Goal: Task Accomplishment & Management: Manage account settings

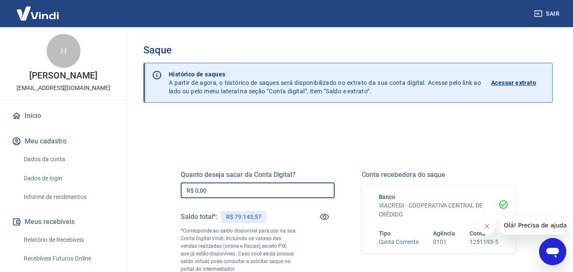
drag, startPoint x: 214, startPoint y: 188, endPoint x: 196, endPoint y: 189, distance: 18.3
click at [196, 189] on input "R$ 0,00" at bounding box center [258, 191] width 154 height 16
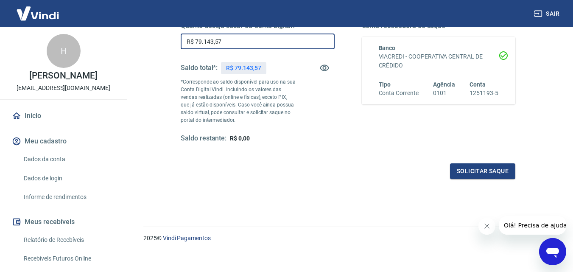
scroll to position [155, 0]
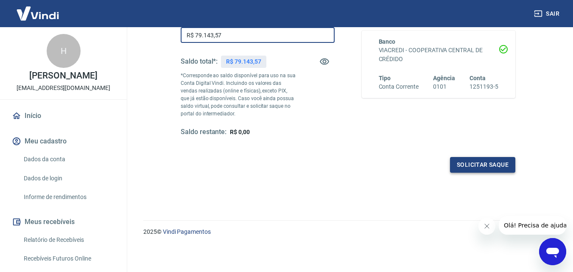
type input "R$ 79.143,57"
click at [478, 169] on button "Solicitar saque" at bounding box center [482, 165] width 65 height 16
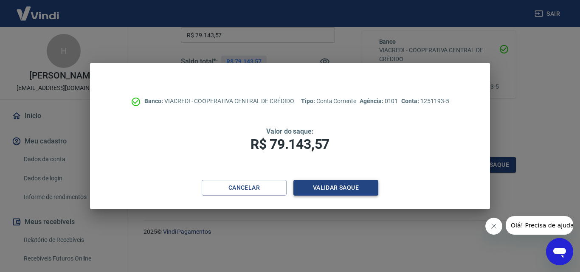
click at [357, 187] on button "Validar saque" at bounding box center [335, 188] width 85 height 16
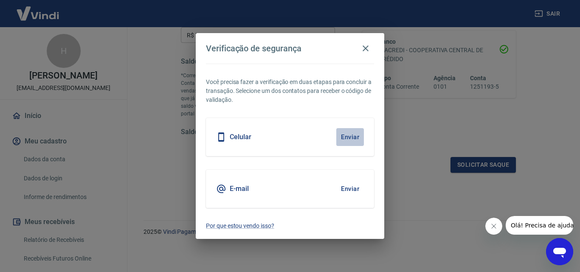
click at [351, 134] on button "Enviar" at bounding box center [350, 137] width 28 height 18
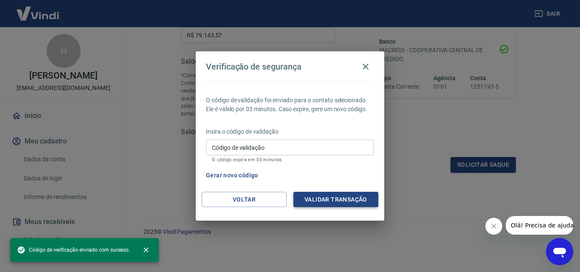
click at [337, 195] on button "Validar transação" at bounding box center [335, 200] width 85 height 16
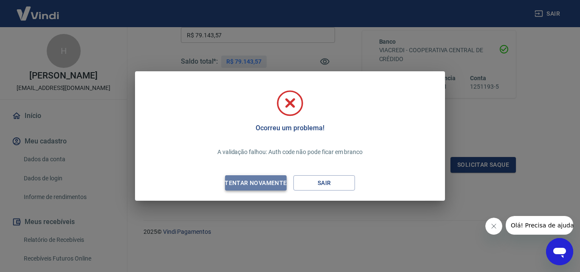
click at [272, 185] on div "Tentar novamente" at bounding box center [255, 183] width 82 height 11
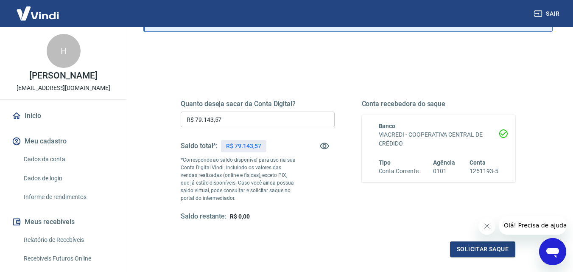
scroll to position [70, 0]
click at [471, 250] on button "Solicitar saque" at bounding box center [482, 250] width 65 height 16
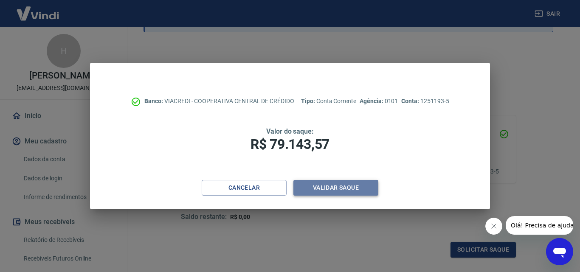
click at [350, 184] on button "Validar saque" at bounding box center [335, 188] width 85 height 16
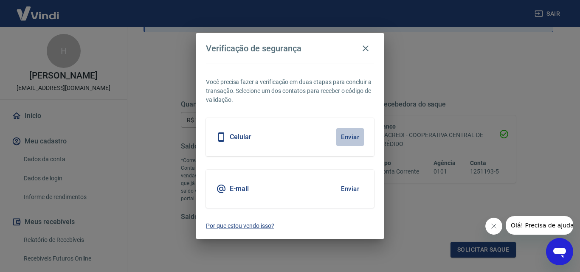
click at [350, 135] on button "Enviar" at bounding box center [350, 137] width 28 height 18
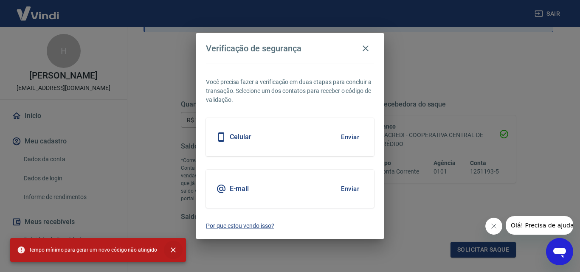
click at [169, 249] on icon "close" at bounding box center [173, 250] width 8 height 8
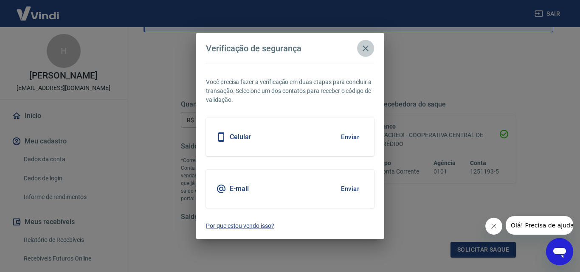
click at [364, 45] on icon "button" at bounding box center [365, 48] width 10 height 10
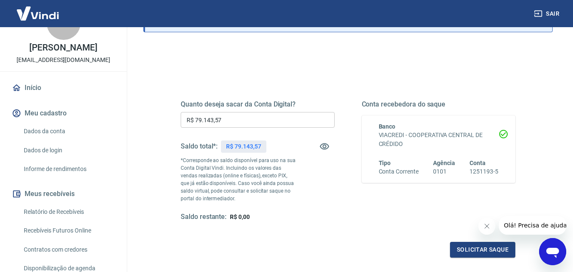
scroll to position [42, 0]
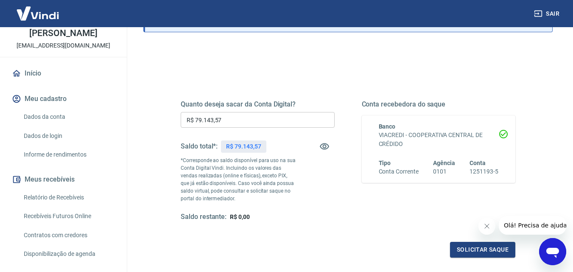
click at [18, 80] on link "Início" at bounding box center [63, 73] width 107 height 19
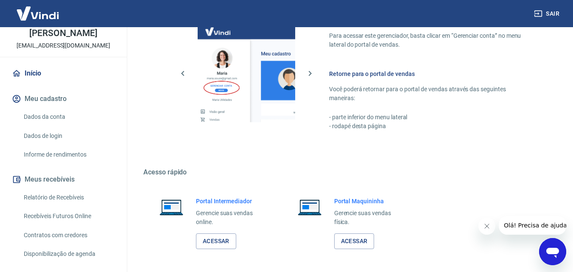
scroll to position [424, 0]
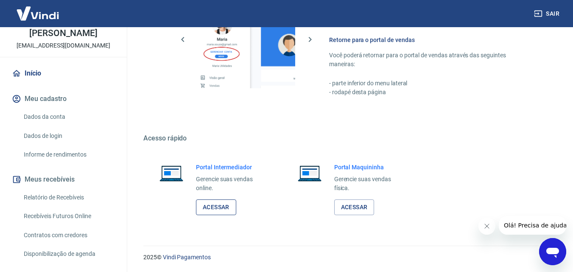
click at [215, 213] on link "Acessar" at bounding box center [216, 207] width 40 height 16
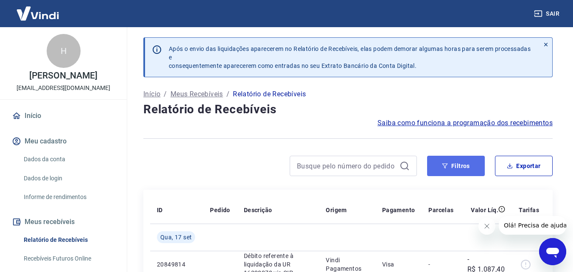
click at [449, 161] on button "Filtros" at bounding box center [456, 166] width 58 height 20
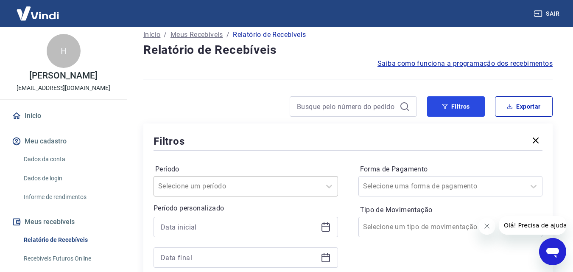
scroll to position [85, 0]
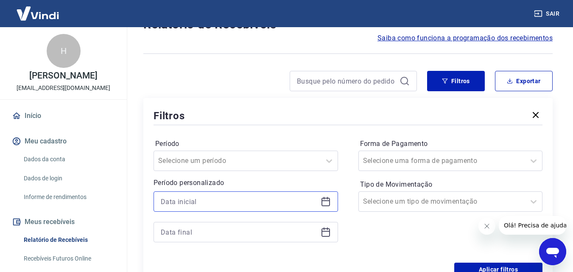
click at [179, 202] on input at bounding box center [239, 201] width 157 height 13
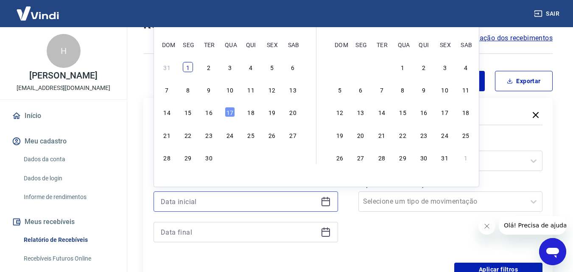
scroll to position [42, 0]
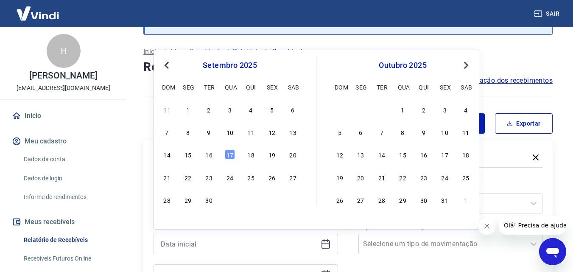
click at [168, 65] on span "Previous Month" at bounding box center [168, 65] width 0 height 10
click at [227, 181] on div "20" at bounding box center [230, 177] width 10 height 10
type input "20/08/2025"
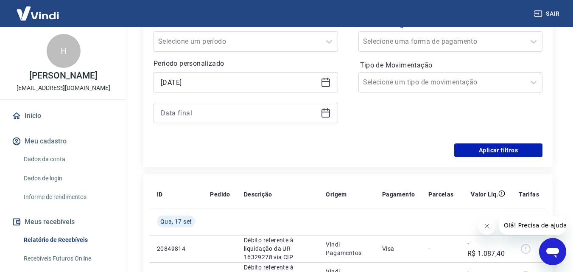
scroll to position [212, 0]
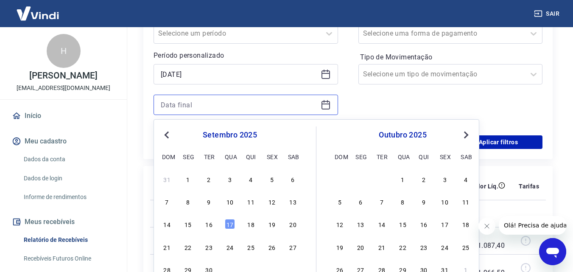
click at [188, 105] on input at bounding box center [239, 104] width 157 height 13
drag, startPoint x: 226, startPoint y: 222, endPoint x: 282, endPoint y: 166, distance: 79.8
click at [226, 222] on div "17" at bounding box center [230, 224] width 10 height 10
type input "[DATE]"
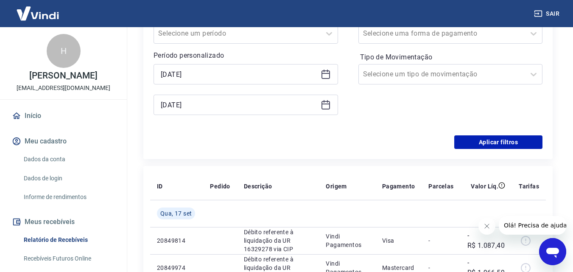
click at [499, 134] on div "Período Selecione um período Período personalizado Selected date: quarta-feira,…" at bounding box center [348, 68] width 389 height 136
click at [495, 142] on button "Aplicar filtros" at bounding box center [499, 142] width 88 height 14
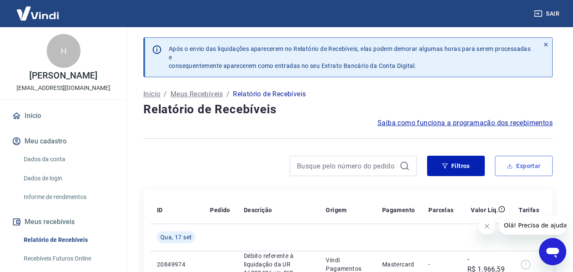
click at [519, 160] on button "Exportar" at bounding box center [524, 166] width 58 height 20
type input "20/08/2025"
type input "[DATE]"
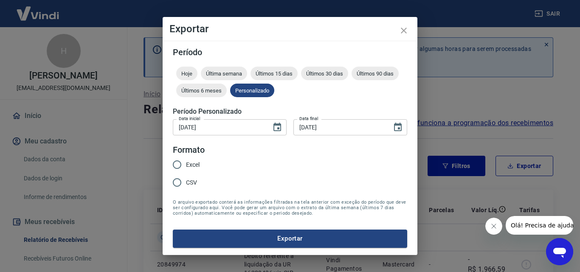
click at [187, 162] on span "Excel" at bounding box center [193, 164] width 14 height 9
click at [186, 162] on input "Excel" at bounding box center [177, 165] width 18 height 18
radio input "true"
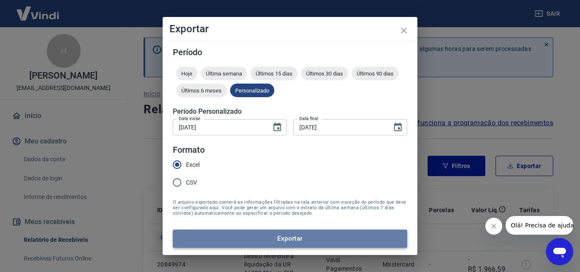
click at [298, 236] on button "Exportar" at bounding box center [290, 239] width 234 height 18
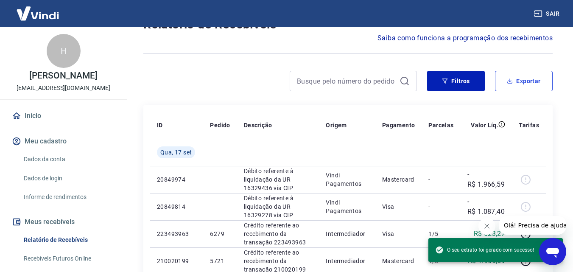
scroll to position [170, 0]
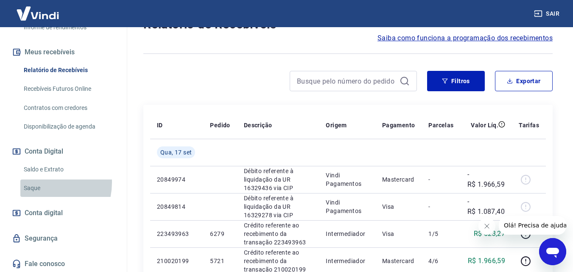
click at [36, 183] on link "Saque" at bounding box center [68, 188] width 96 height 17
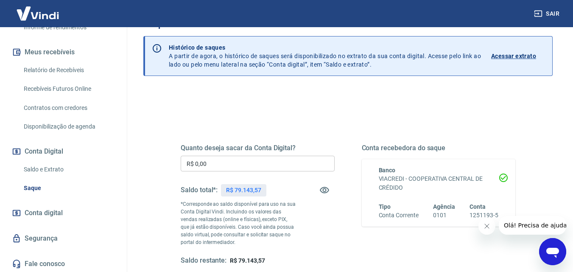
scroll to position [85, 0]
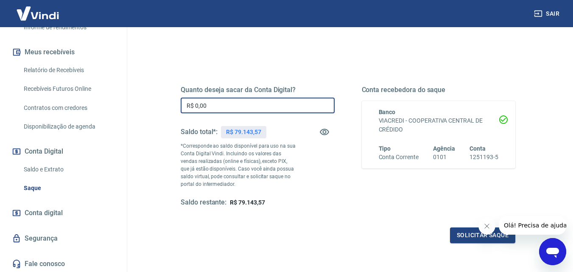
drag, startPoint x: 208, startPoint y: 107, endPoint x: 196, endPoint y: 101, distance: 13.5
click at [196, 101] on input "R$ 0,00" at bounding box center [258, 106] width 154 height 16
type input "R$ 79.143,57"
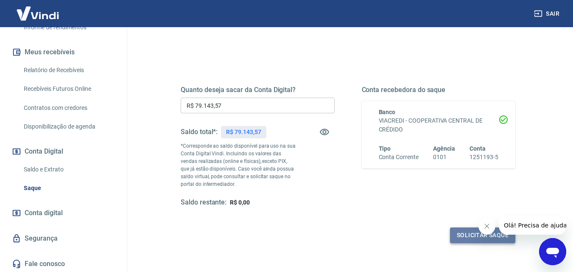
click at [463, 234] on button "Solicitar saque" at bounding box center [482, 235] width 65 height 16
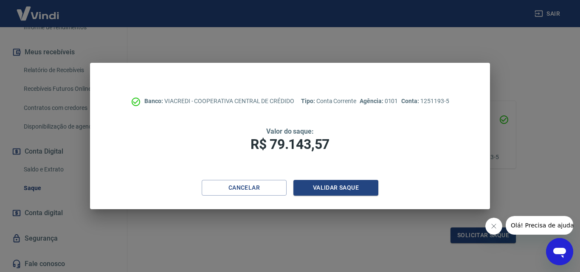
click at [367, 198] on div "Cancelar Validar saque" at bounding box center [289, 194] width 399 height 29
click at [360, 189] on button "Validar saque" at bounding box center [335, 188] width 85 height 16
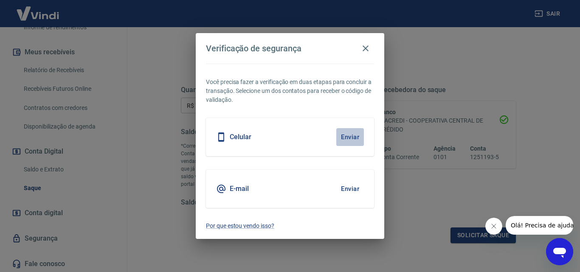
click at [351, 136] on button "Enviar" at bounding box center [350, 137] width 28 height 18
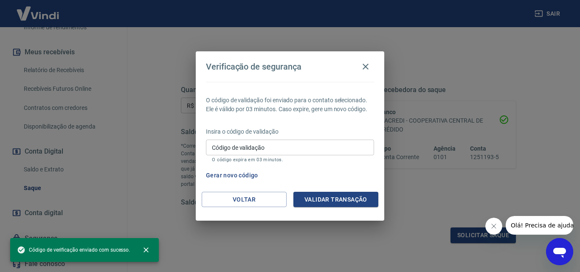
click at [258, 146] on input "Código de validação" at bounding box center [290, 148] width 168 height 16
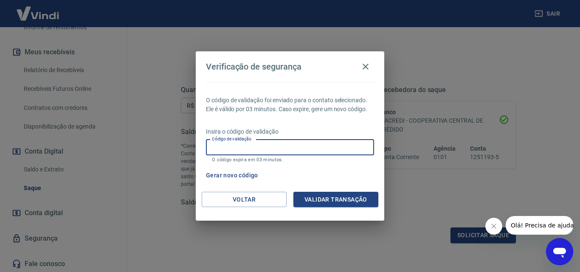
click at [258, 146] on input "Código de validação" at bounding box center [290, 148] width 168 height 16
click at [308, 101] on p "O código de validação foi enviado para o contato selecionado. Ele é válido por …" at bounding box center [290, 105] width 168 height 18
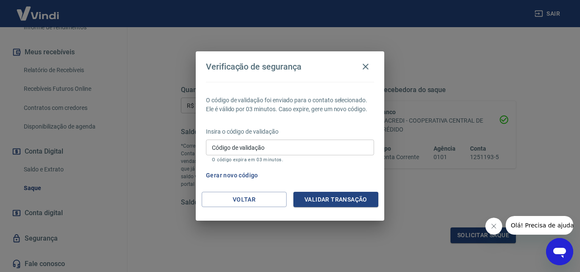
click at [234, 177] on button "Gerar novo código" at bounding box center [231, 176] width 59 height 16
click at [366, 64] on icon "button" at bounding box center [365, 67] width 10 height 10
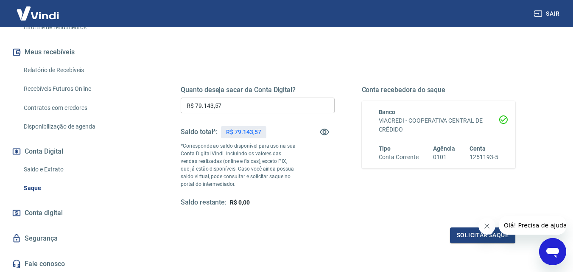
scroll to position [171, 0]
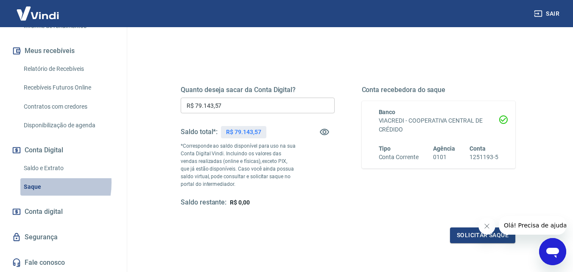
click at [29, 183] on link "Saque" at bounding box center [68, 186] width 96 height 17
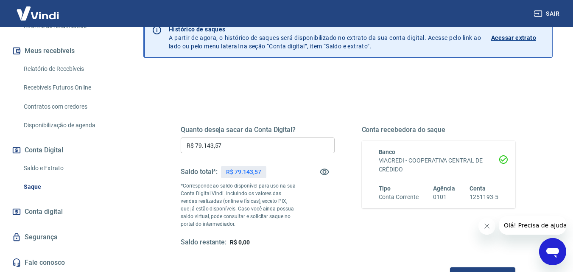
scroll to position [0, 0]
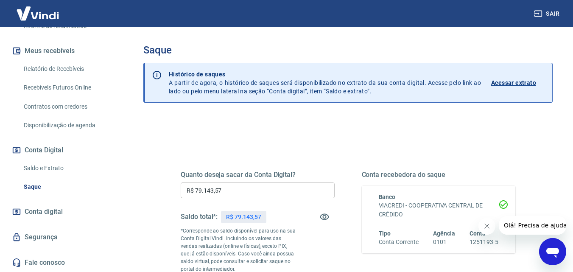
click at [517, 81] on p "Acessar extrato" at bounding box center [513, 83] width 45 height 8
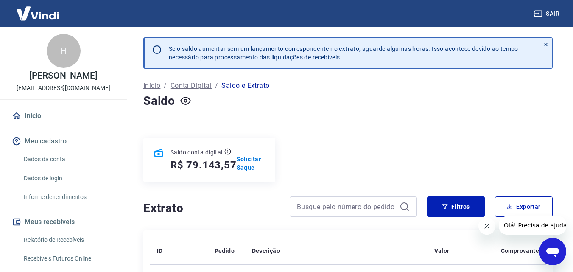
scroll to position [42, 0]
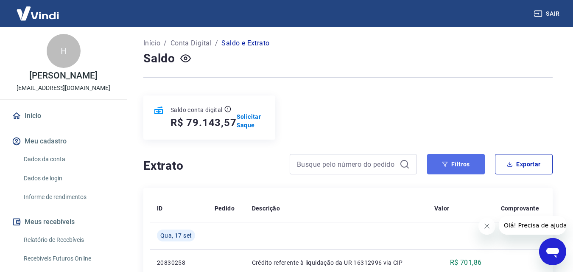
click at [472, 164] on button "Filtros" at bounding box center [456, 164] width 58 height 20
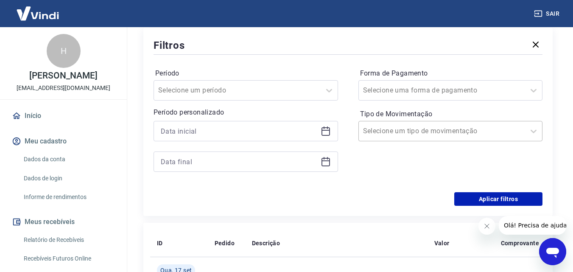
scroll to position [212, 0]
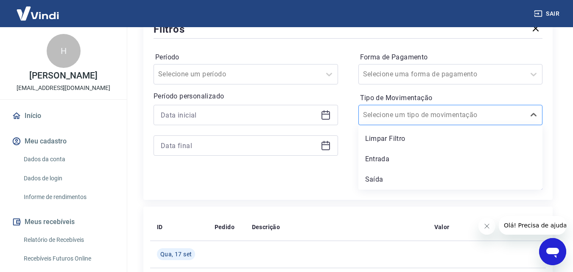
click at [414, 111] on input "Tipo de Movimentação" at bounding box center [406, 115] width 86 height 10
click at [379, 177] on div "Saída" at bounding box center [451, 179] width 185 height 17
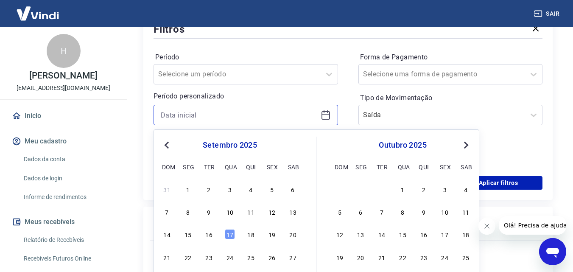
click at [219, 110] on input at bounding box center [239, 115] width 157 height 13
click at [170, 142] on button "Previous Month" at bounding box center [167, 145] width 10 height 10
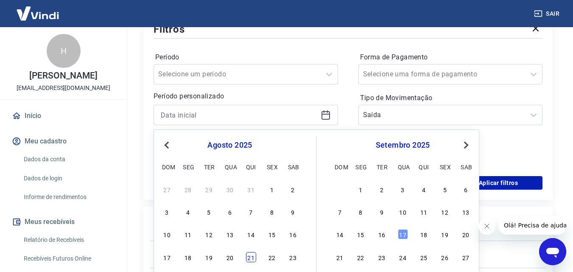
click at [250, 258] on div "21" at bounding box center [251, 257] width 10 height 10
type input "[DATE]"
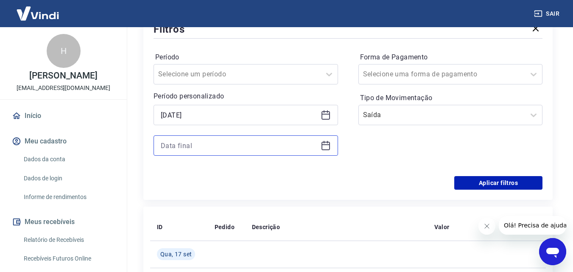
click at [229, 142] on input at bounding box center [239, 145] width 157 height 13
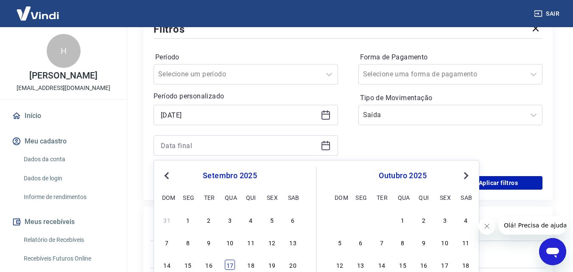
click at [231, 264] on div "17" at bounding box center [230, 265] width 10 height 10
type input "[DATE]"
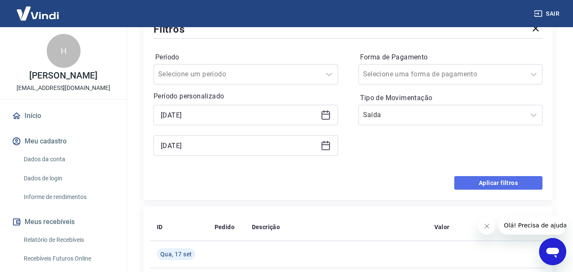
click at [490, 184] on button "Aplicar filtros" at bounding box center [499, 183] width 88 height 14
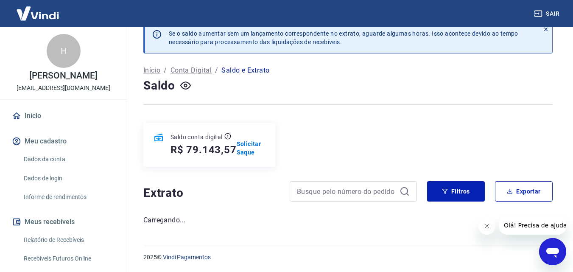
scroll to position [182, 0]
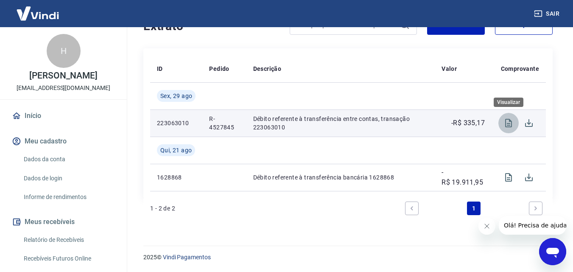
click at [505, 123] on icon "Visualizar" at bounding box center [509, 123] width 10 height 10
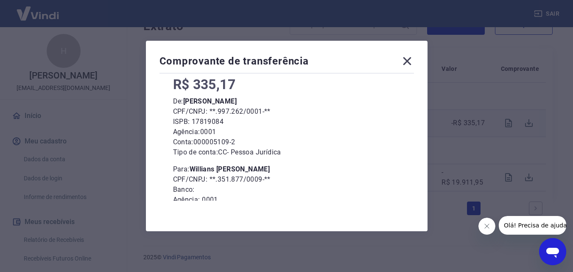
scroll to position [0, 0]
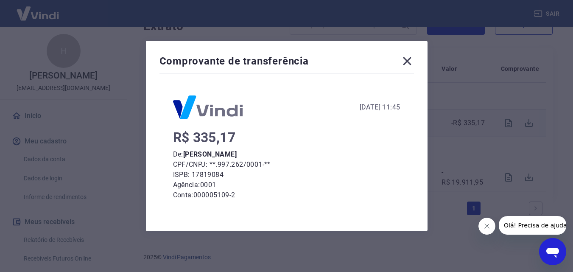
click at [410, 67] on icon at bounding box center [408, 61] width 14 height 14
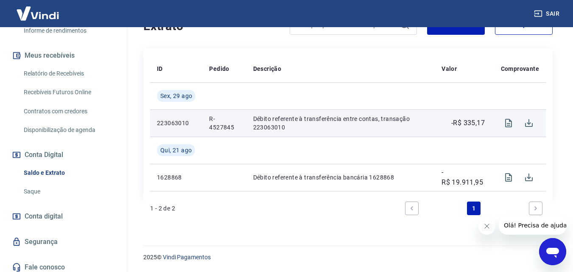
scroll to position [170, 0]
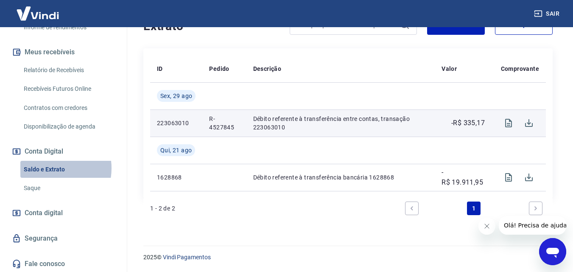
click at [48, 168] on link "Saldo e Extrato" at bounding box center [68, 169] width 96 height 17
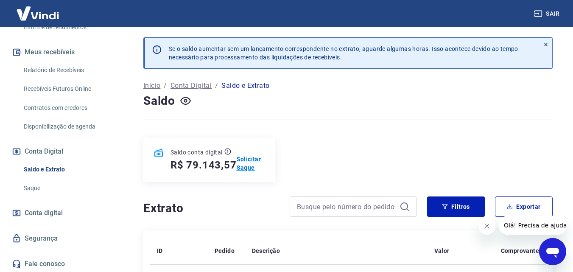
click at [244, 163] on p "Solicitar Saque" at bounding box center [251, 163] width 28 height 17
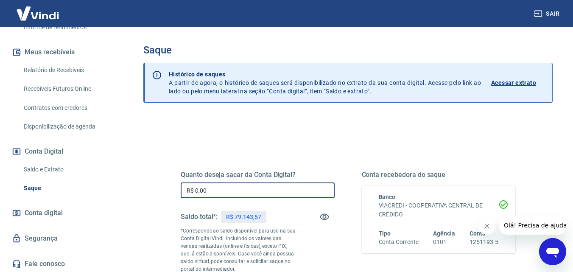
drag, startPoint x: 213, startPoint y: 197, endPoint x: 196, endPoint y: 190, distance: 18.3
click at [196, 190] on input "R$ 0,00" at bounding box center [258, 191] width 154 height 16
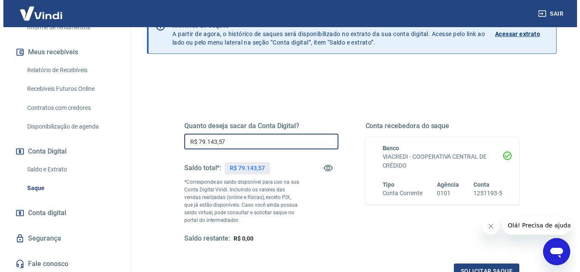
scroll to position [85, 0]
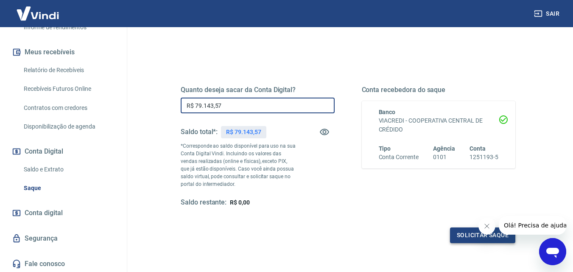
type input "R$ 79.143,57"
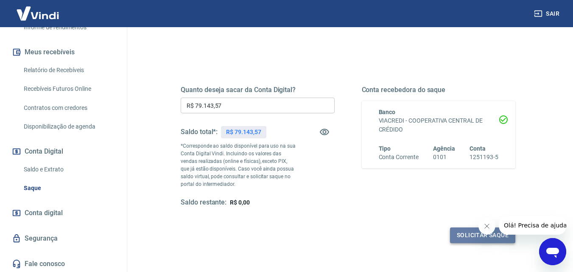
click at [469, 235] on button "Solicitar saque" at bounding box center [482, 235] width 65 height 16
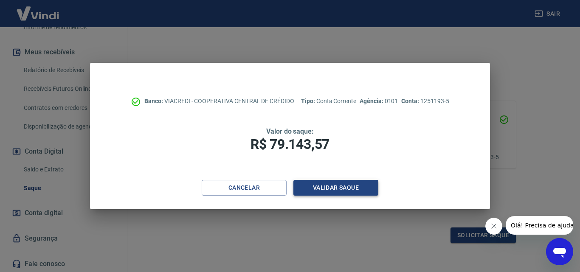
click at [320, 187] on button "Validar saque" at bounding box center [335, 188] width 85 height 16
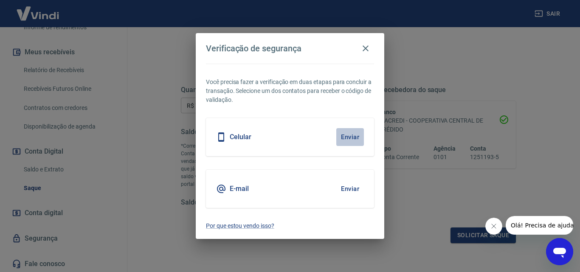
click at [357, 134] on button "Enviar" at bounding box center [350, 137] width 28 height 18
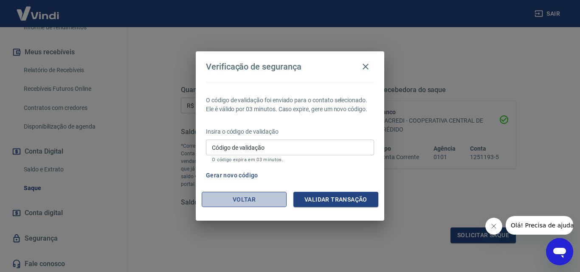
click at [256, 199] on button "Voltar" at bounding box center [244, 200] width 85 height 16
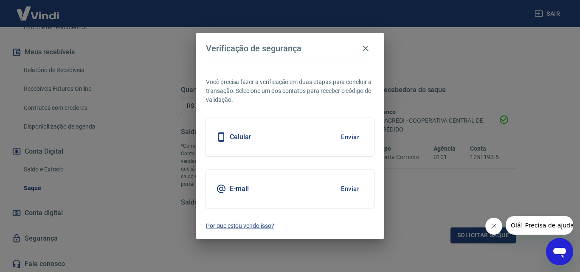
click at [215, 179] on div "E-mail Enviar" at bounding box center [290, 189] width 168 height 38
click at [339, 191] on button "Enviar" at bounding box center [350, 189] width 28 height 18
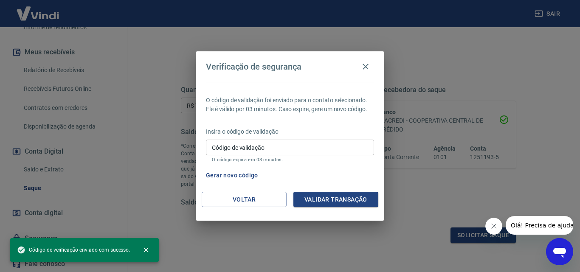
click at [352, 188] on div "O código de validação foi enviado para o contato selecionado. Ele é válido por …" at bounding box center [290, 137] width 188 height 110
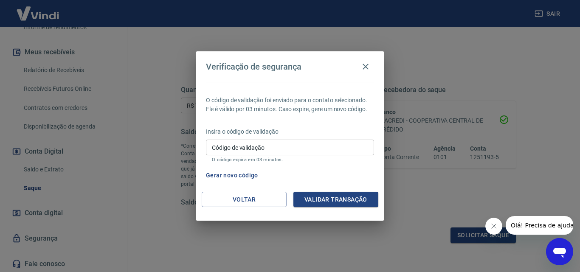
click at [251, 146] on input "Código de validação" at bounding box center [290, 148] width 168 height 16
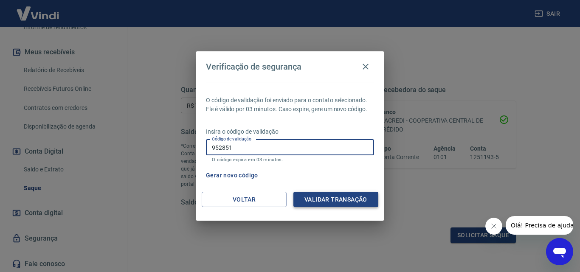
type input "952851"
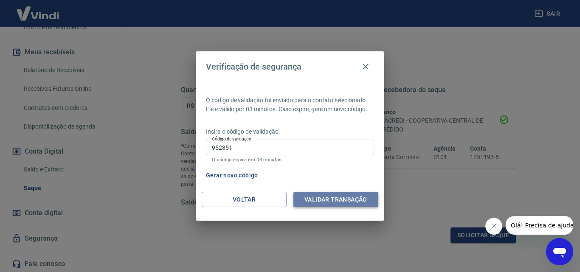
click at [309, 198] on button "Validar transação" at bounding box center [335, 200] width 85 height 16
